Goal: Information Seeking & Learning: Find specific fact

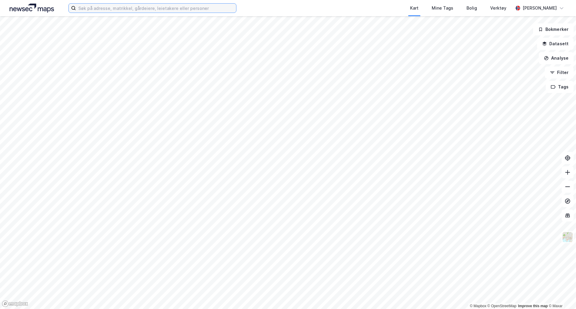
click at [176, 4] on input at bounding box center [156, 8] width 160 height 9
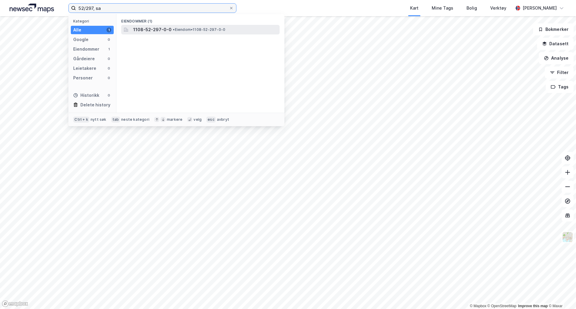
type input "52/297, sa"
click at [191, 31] on span "• Eiendom • 1108-52-297-0-0" at bounding box center [199, 29] width 53 height 5
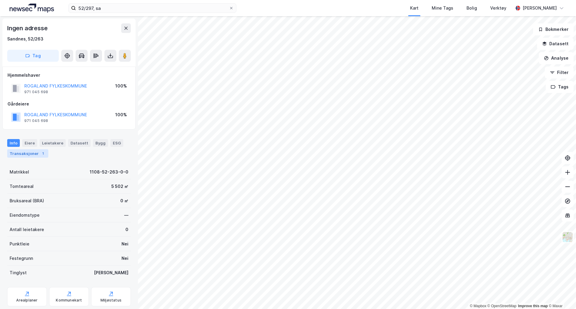
click at [40, 152] on div "1" at bounding box center [43, 154] width 6 height 6
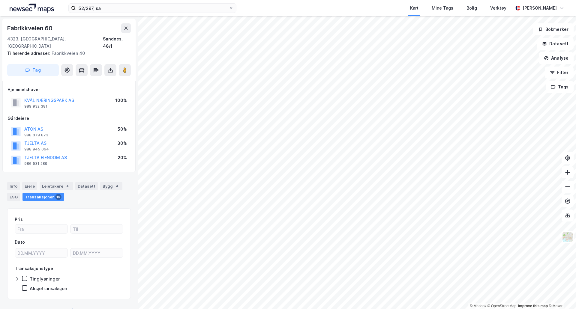
scroll to position [1, 0]
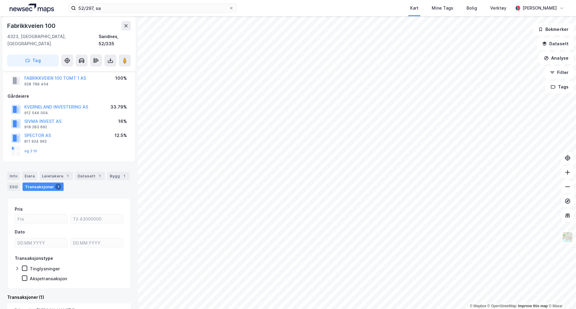
scroll to position [75, 0]
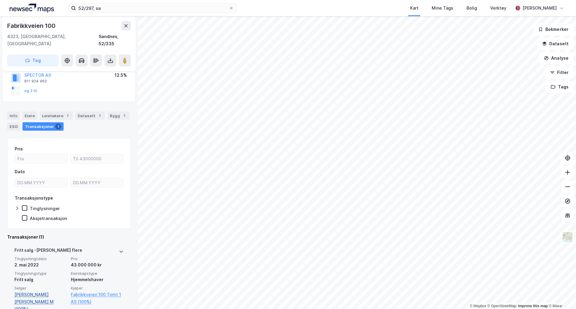
click at [47, 291] on link "[PERSON_NAME] [PERSON_NAME] M (100%)" at bounding box center [40, 302] width 53 height 22
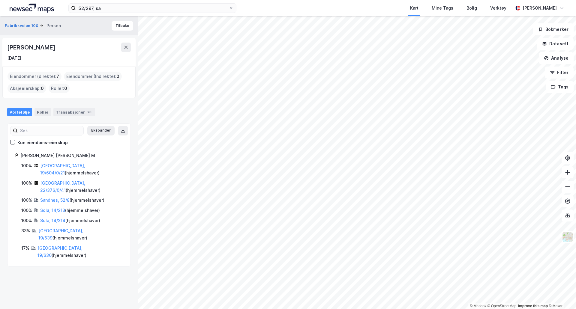
drag, startPoint x: 87, startPoint y: 48, endPoint x: 3, endPoint y: 49, distance: 83.7
click at [3, 49] on div "[PERSON_NAME] [DATE]" at bounding box center [68, 52] width 133 height 29
copy div "[PERSON_NAME]"
